Goal: Information Seeking & Learning: Learn about a topic

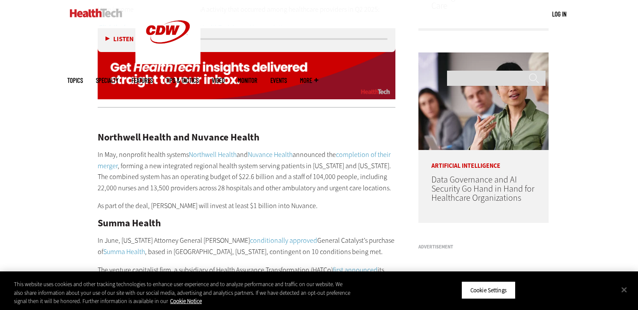
scroll to position [661, 0]
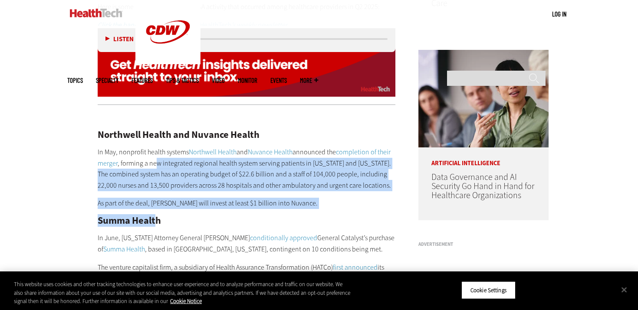
drag, startPoint x: 155, startPoint y: 157, endPoint x: 155, endPoint y: 205, distance: 48.2
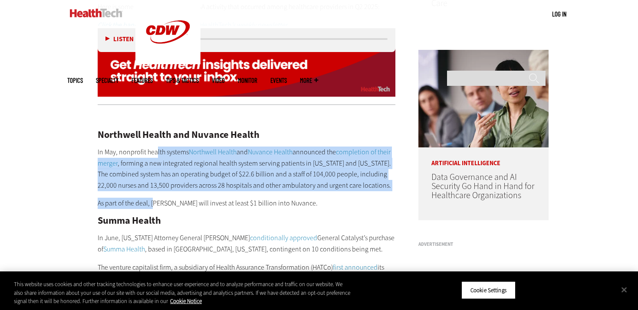
drag, startPoint x: 155, startPoint y: 196, endPoint x: 155, endPoint y: 139, distance: 57.3
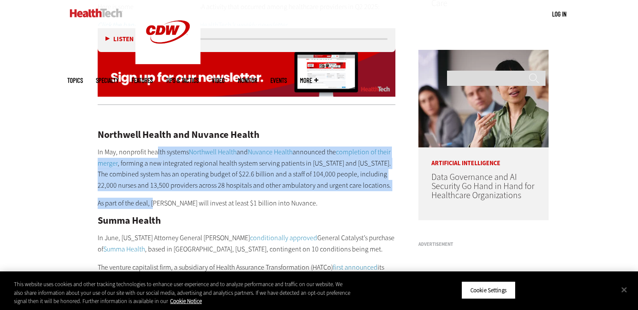
click at [155, 167] on p "In May, nonprofit health systems Northwell Health and Nuvance Health announced …" at bounding box center [247, 169] width 298 height 44
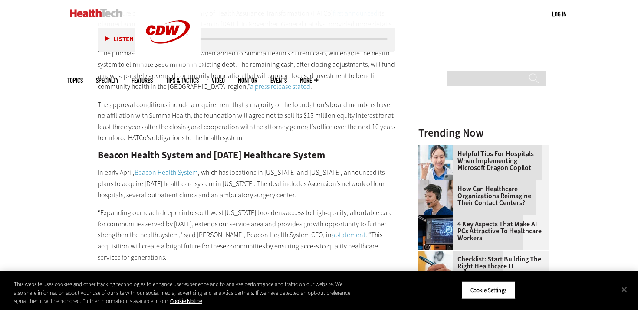
scroll to position [987, 0]
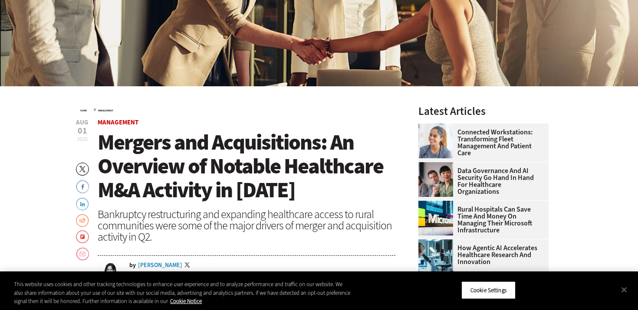
scroll to position [401, 0]
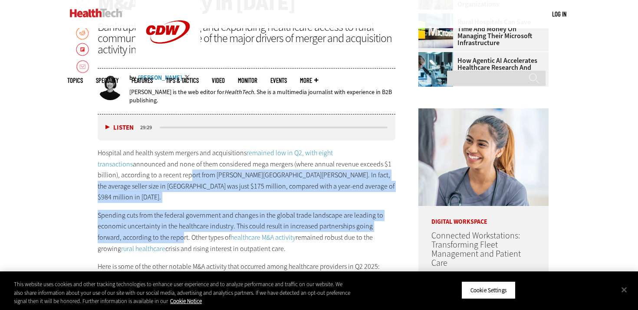
drag, startPoint x: 163, startPoint y: 171, endPoint x: 158, endPoint y: 222, distance: 51.1
click at [158, 222] on div "Hospital and health system mergers and acquisitions remained low in Q2, with ei…" at bounding box center [247, 219] width 298 height 143
click at [158, 221] on p "Spending cuts from the federal government and changes in the global trade lands…" at bounding box center [247, 232] width 298 height 44
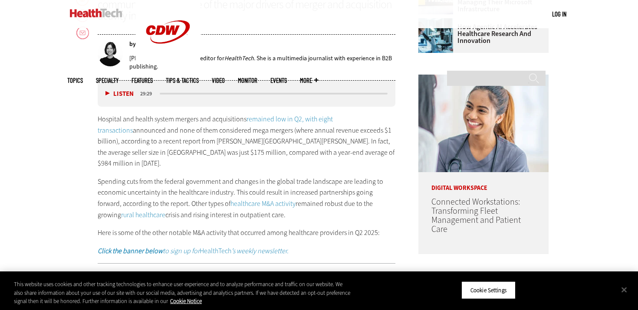
scroll to position [435, 0]
click at [233, 199] on link "healthcare M&A activity" at bounding box center [263, 203] width 65 height 9
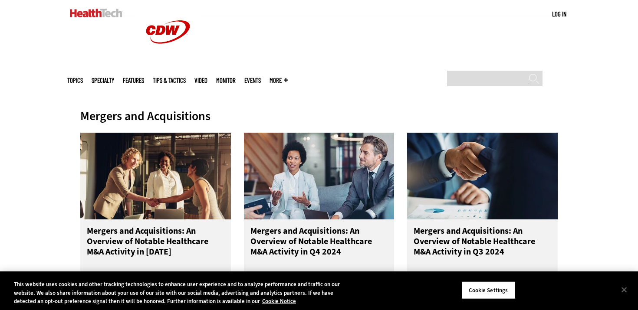
scroll to position [358, 0]
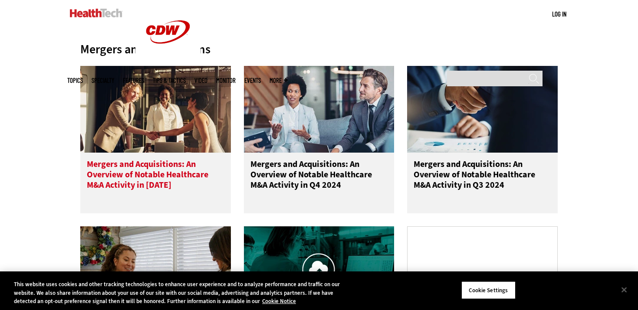
click at [161, 182] on h3 "Mergers and Acquisitions: An Overview of Notable Healthcare M&A Activity in [DA…" at bounding box center [156, 176] width 138 height 35
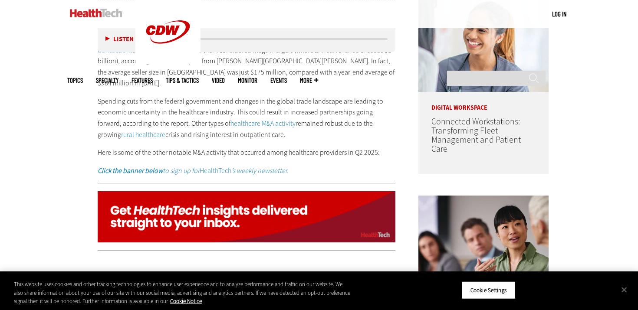
scroll to position [670, 0]
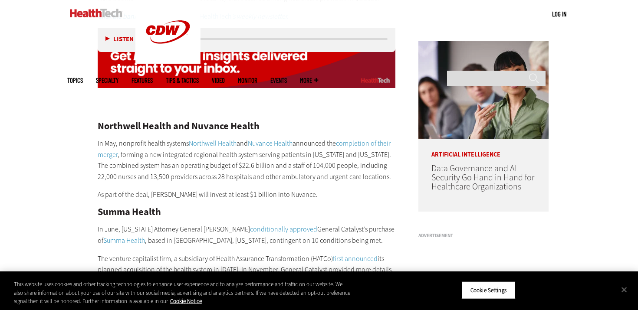
click at [100, 122] on h2 "Northwell Health and Nuvance Health" at bounding box center [247, 127] width 298 height 10
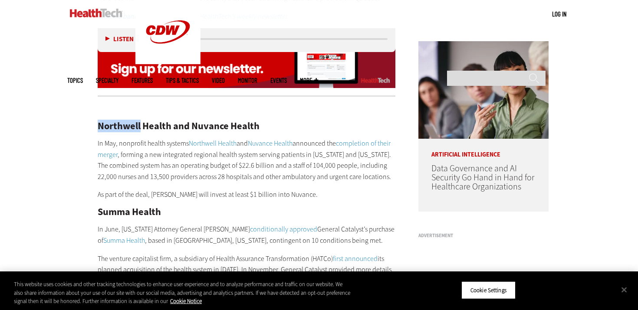
click at [100, 122] on h2 "Northwell Health and Nuvance Health" at bounding box center [247, 127] width 298 height 10
copy div "Northwell Health and Nuvance Health"
